Goal: Transaction & Acquisition: Purchase product/service

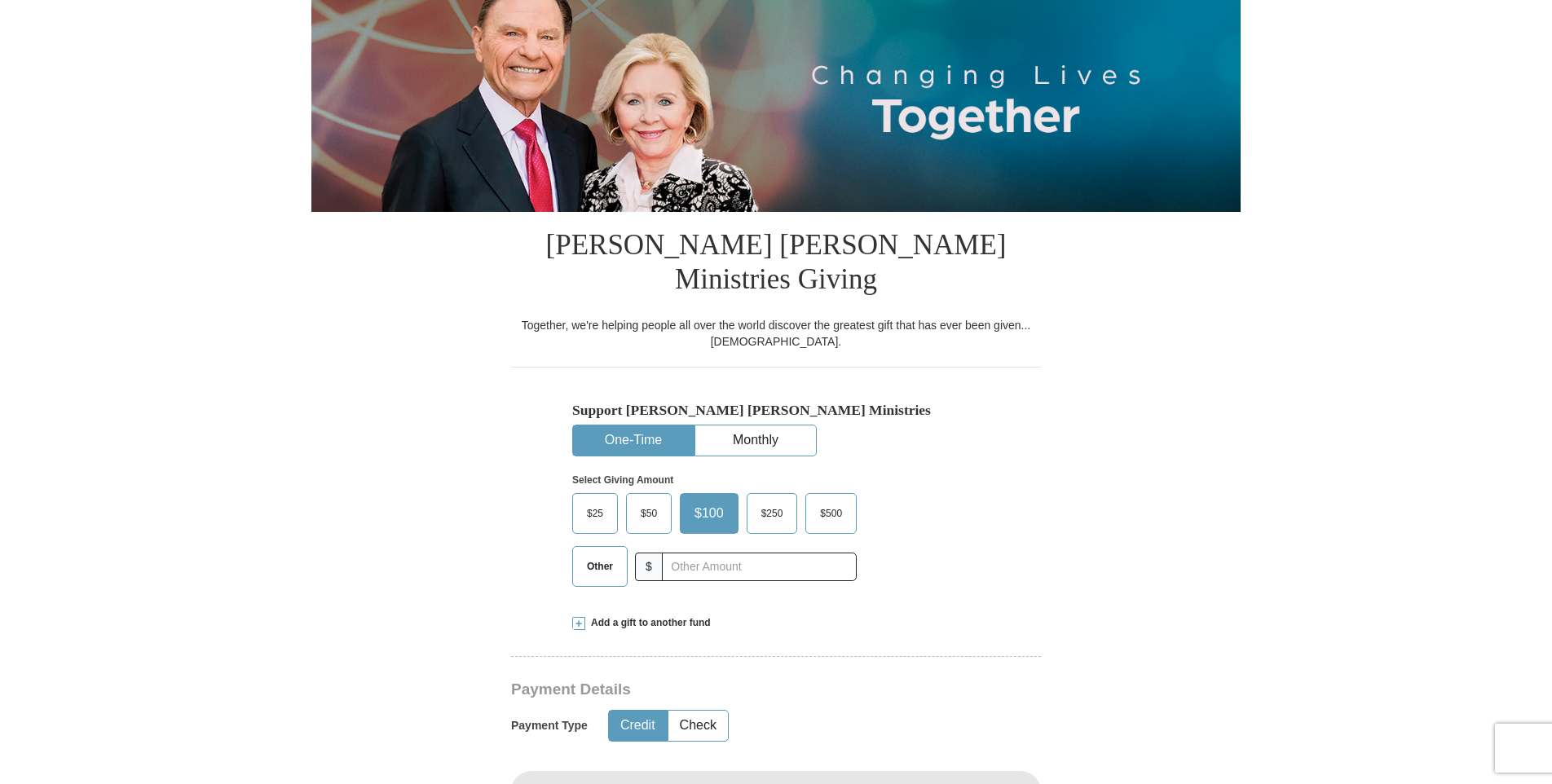
scroll to position [244, 0]
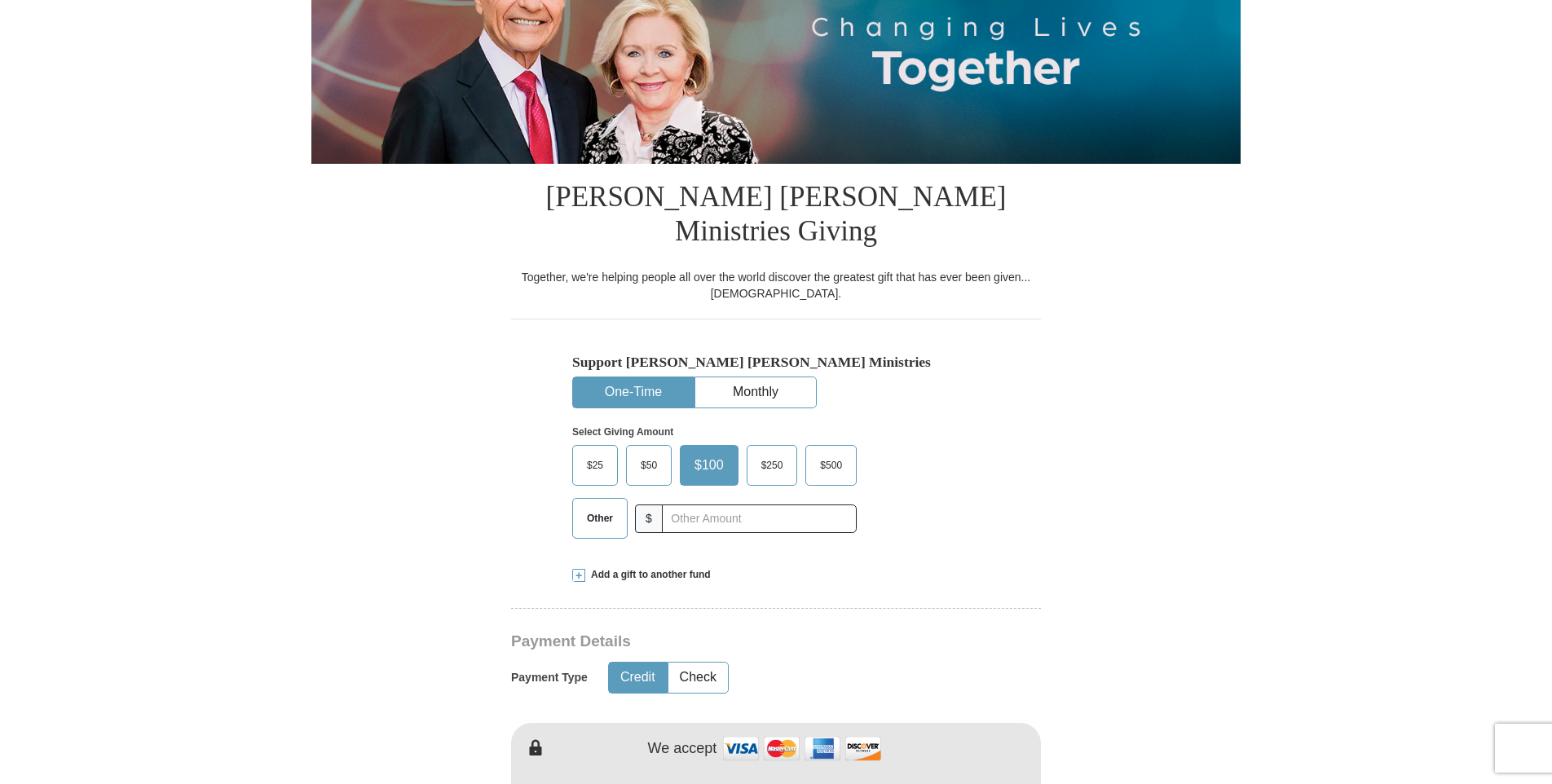
click at [596, 506] on span "Other" at bounding box center [600, 518] width 42 height 25
click at [0, 0] on input "Other" at bounding box center [0, 0] width 0 height 0
click at [825, 632] on h3 "Payment Details" at bounding box center [720, 641] width 416 height 19
click at [692, 504] on input "6" at bounding box center [759, 518] width 181 height 28
type input "60"
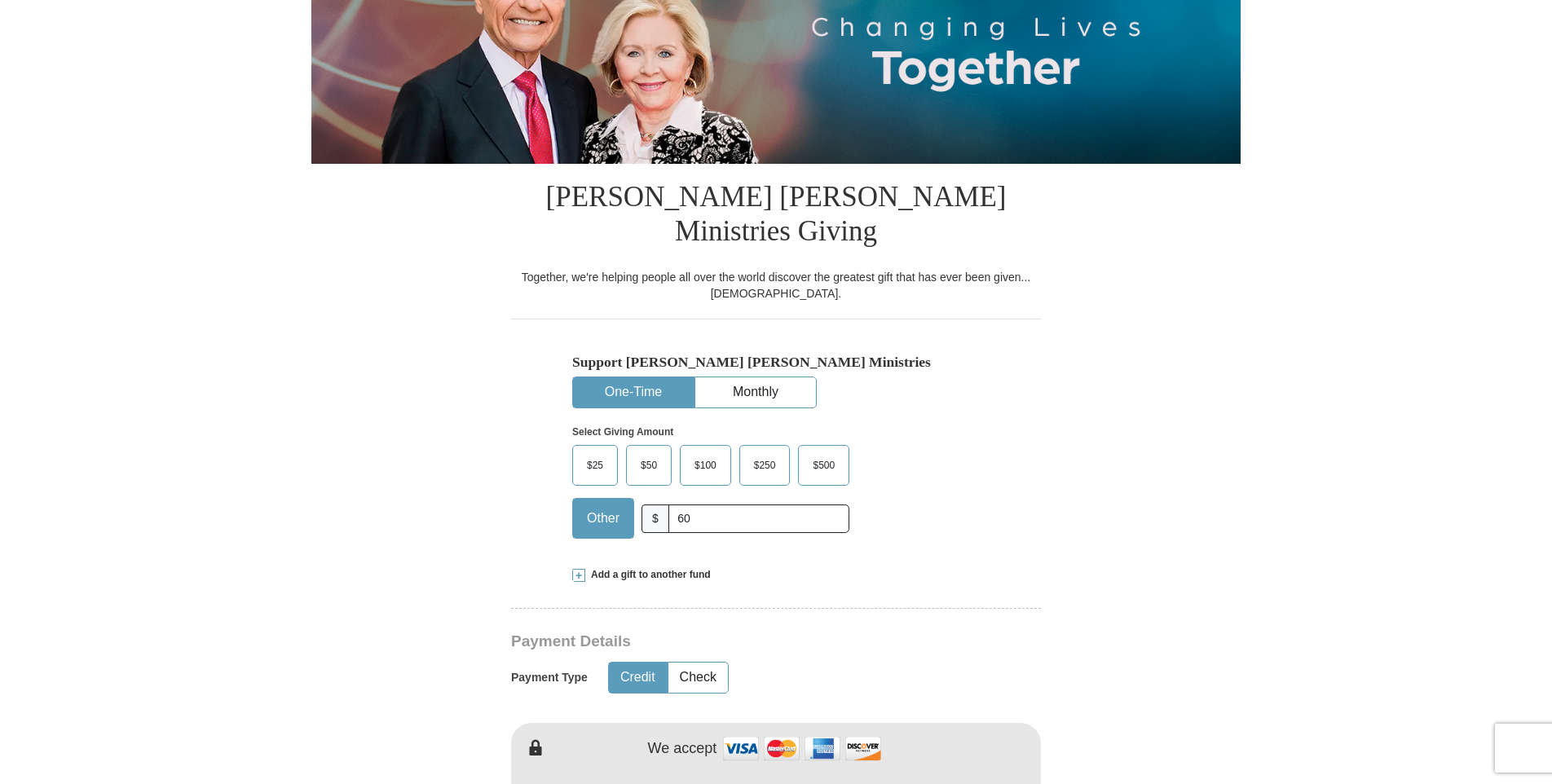
click at [785, 632] on h3 "Payment Details" at bounding box center [720, 641] width 416 height 19
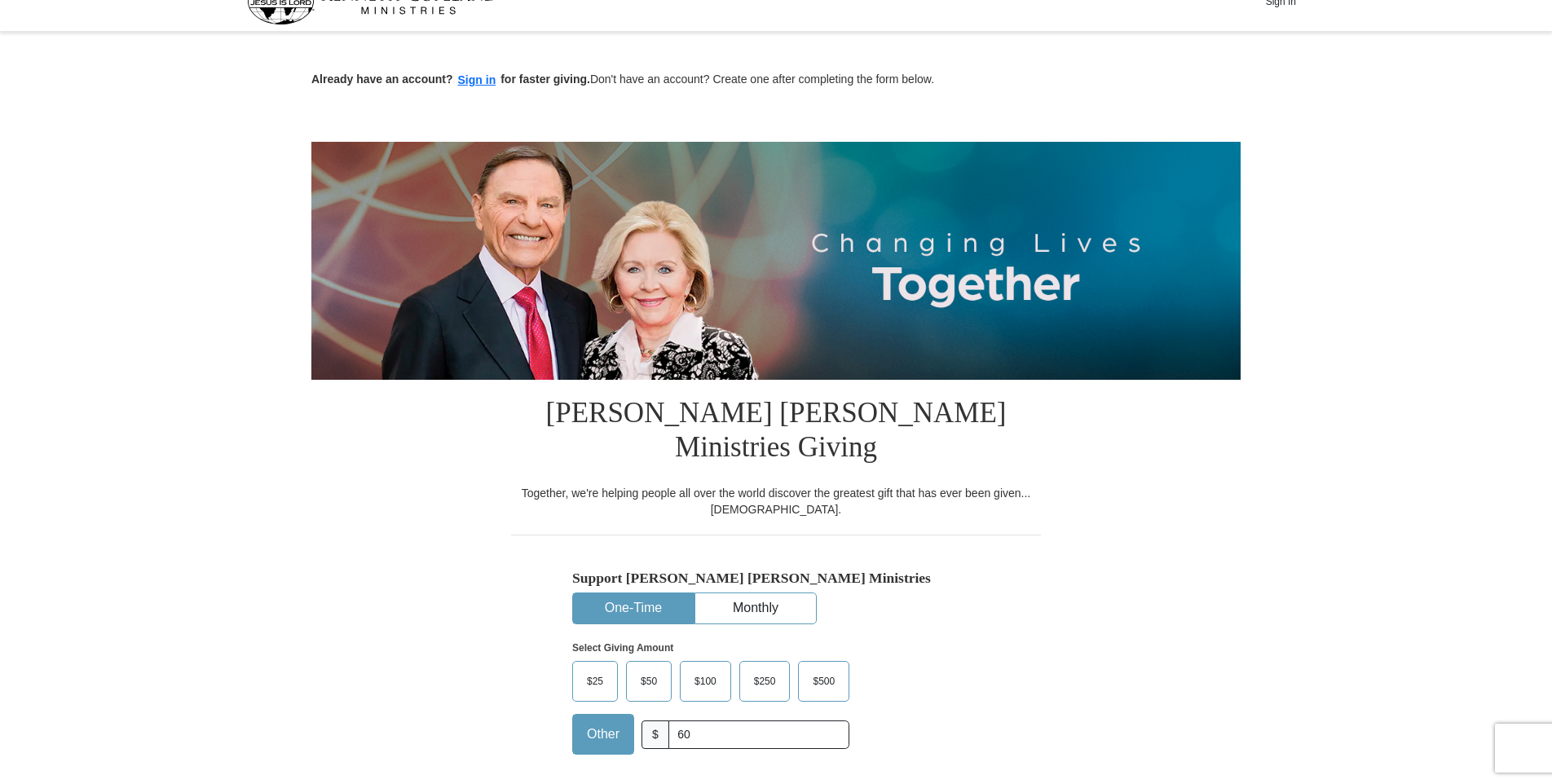
scroll to position [0, 0]
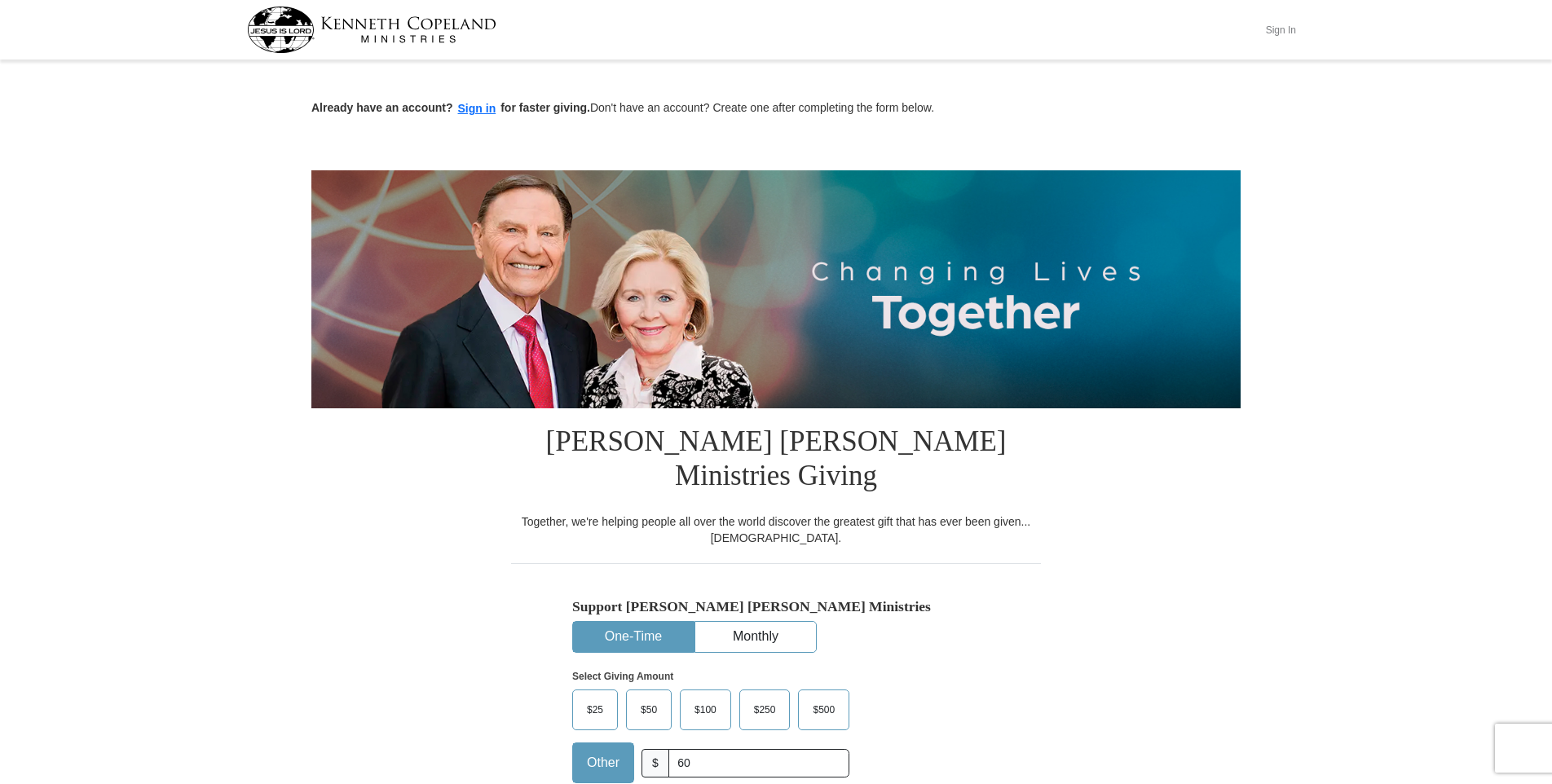
click at [1278, 29] on button "Sign In" at bounding box center [1281, 29] width 49 height 26
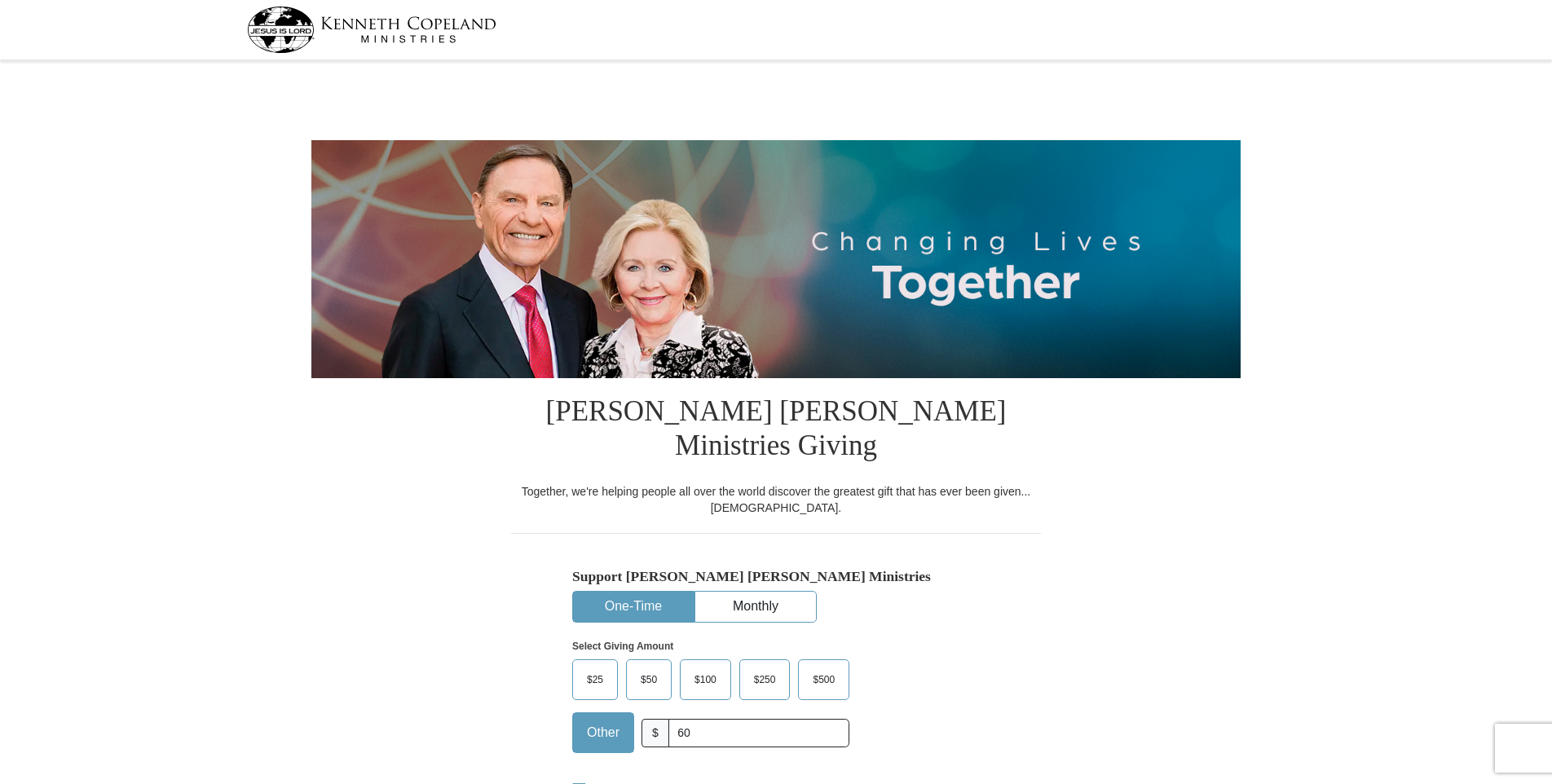
select select "OH"
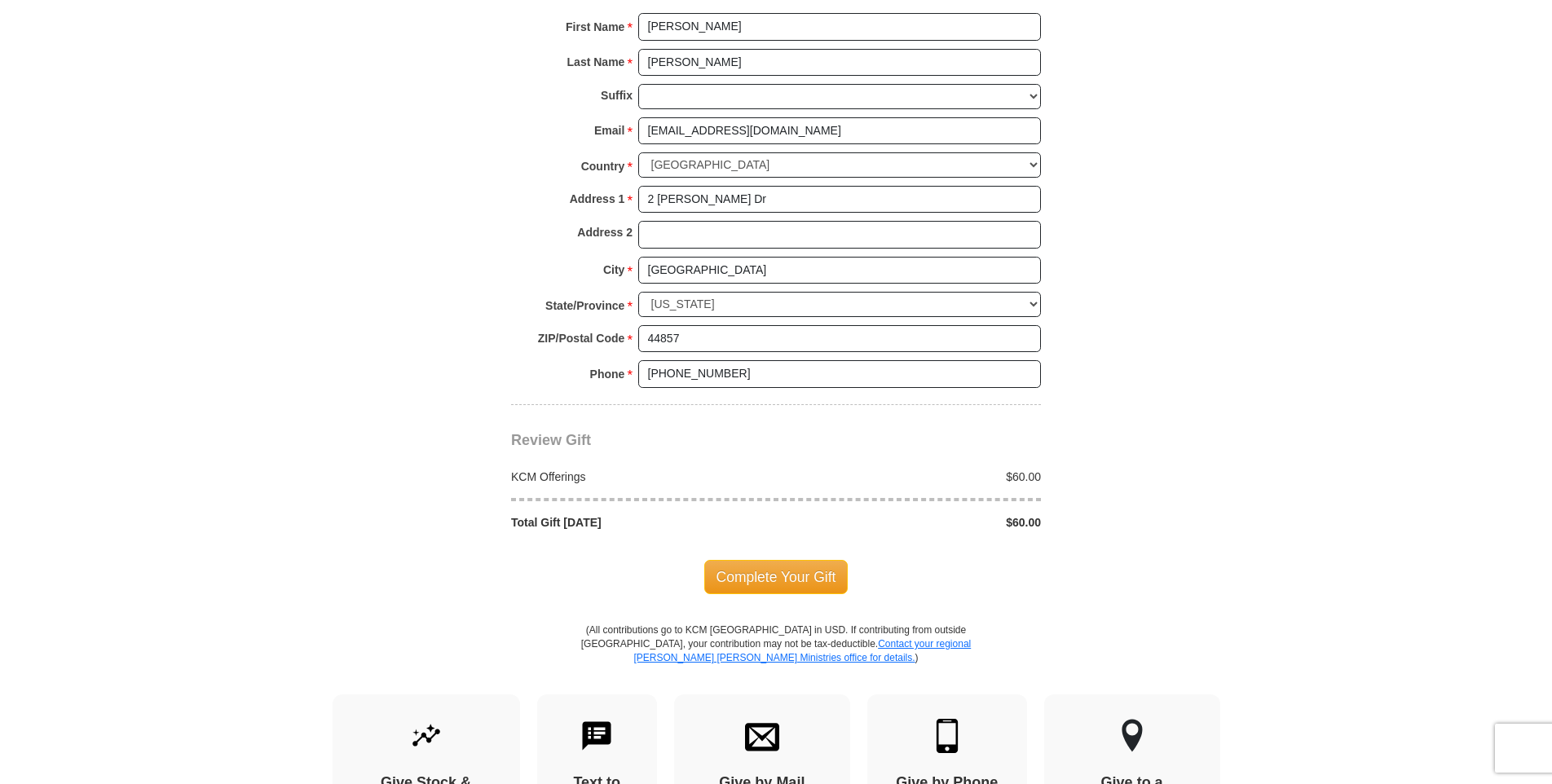
scroll to position [1223, 0]
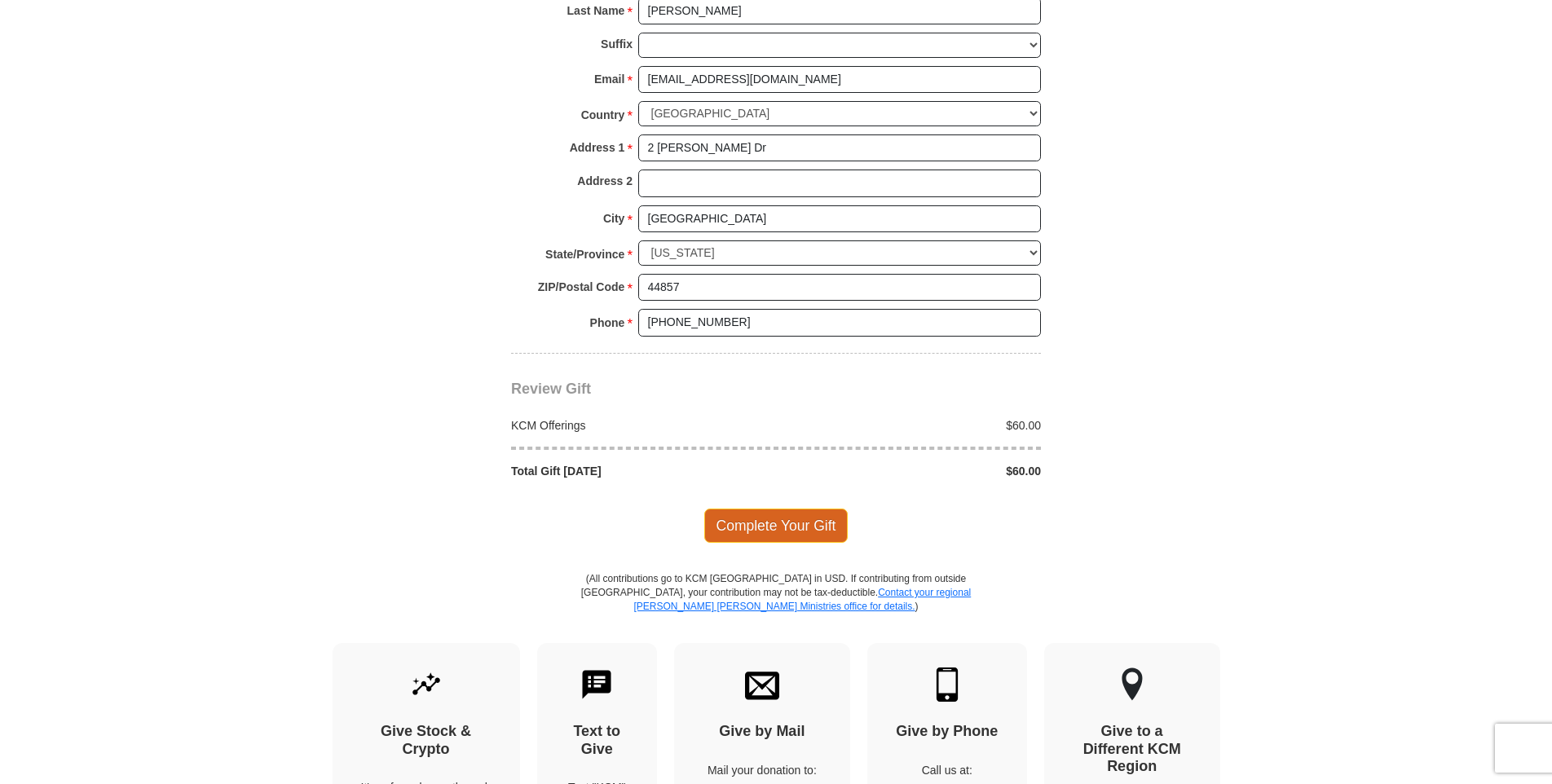
click at [782, 508] on span "Complete Your Gift" at bounding box center [776, 525] width 144 height 34
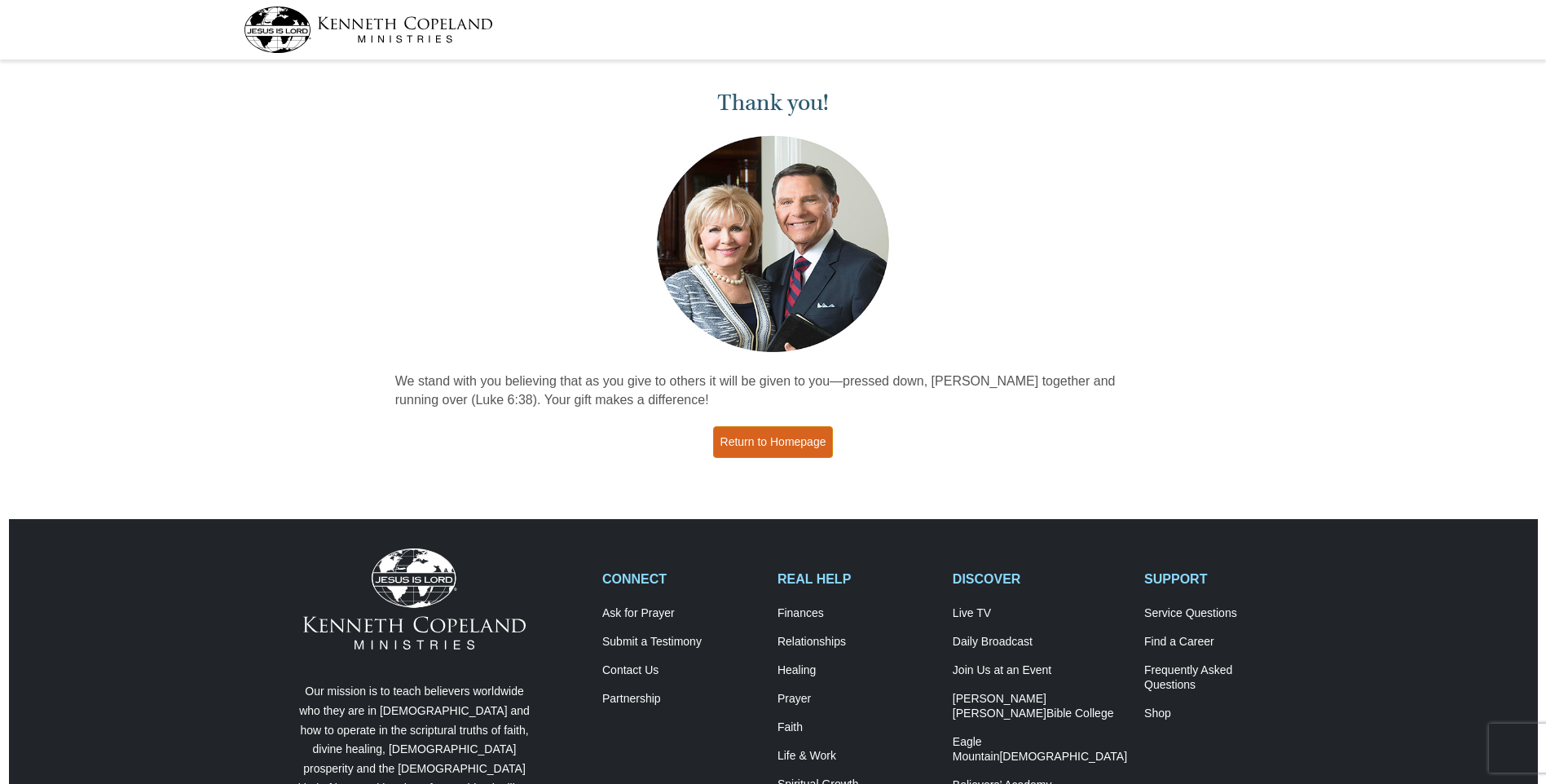
click at [774, 442] on link "Return to Homepage" at bounding box center [773, 442] width 121 height 31
